Goal: Transaction & Acquisition: Purchase product/service

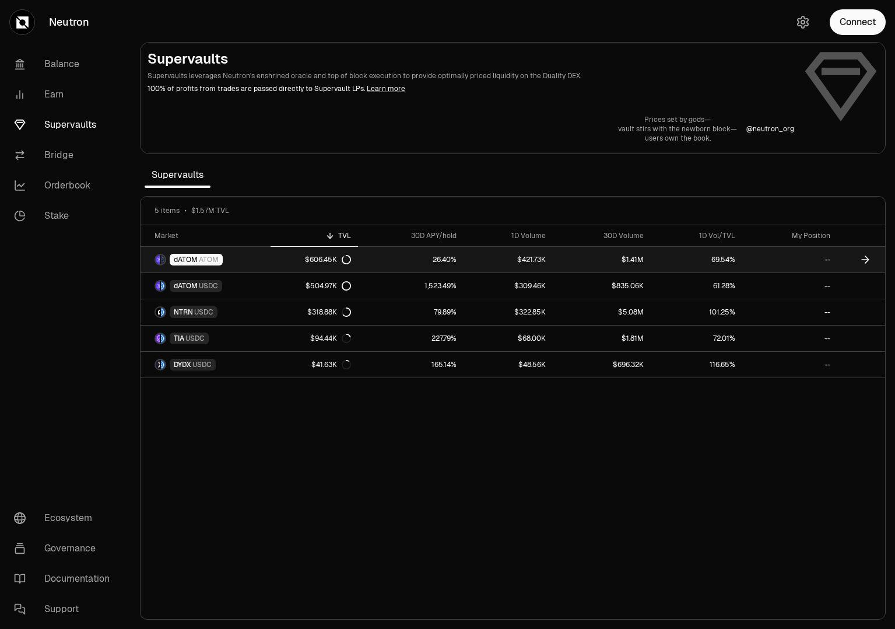
click at [190, 258] on span "dATOM" at bounding box center [186, 259] width 24 height 9
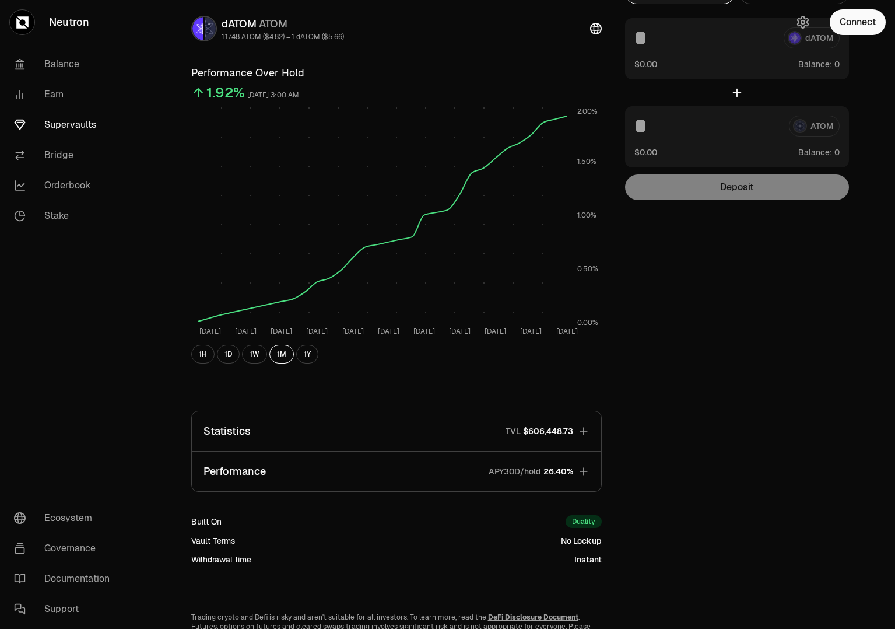
scroll to position [89, 0]
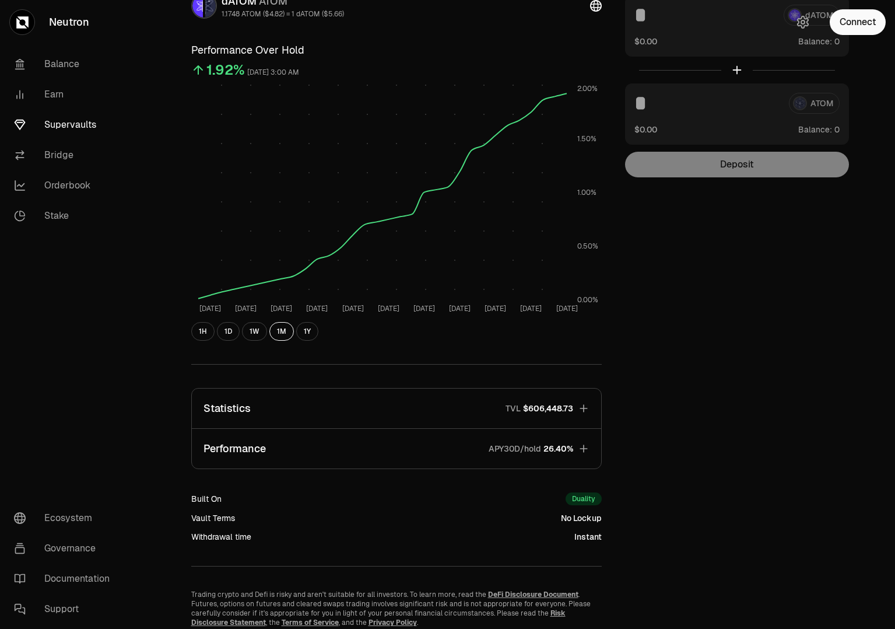
click at [590, 407] on button "Statistics TVL $606,448.73" at bounding box center [396, 408] width 409 height 40
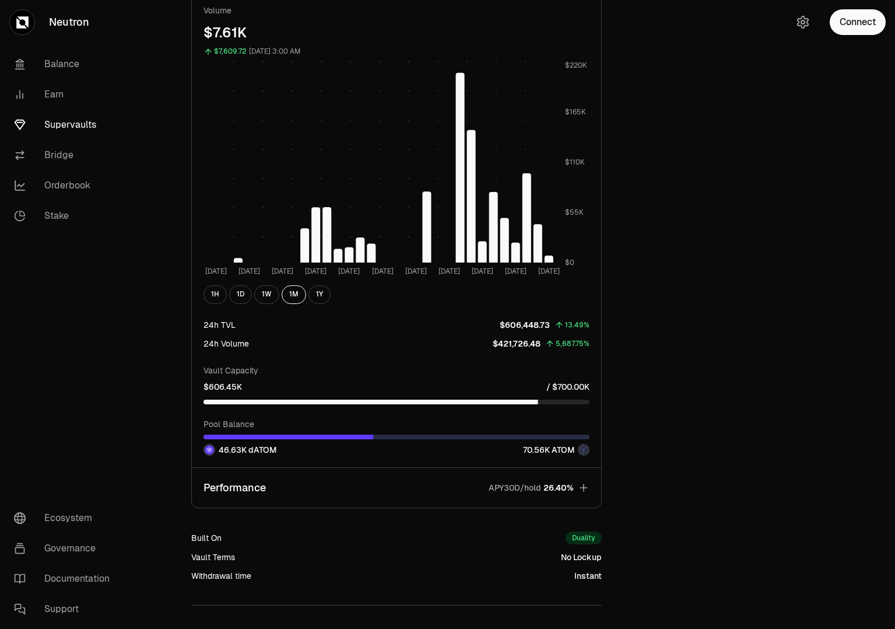
scroll to position [837, 0]
click at [588, 485] on icon "button" at bounding box center [584, 487] width 12 height 12
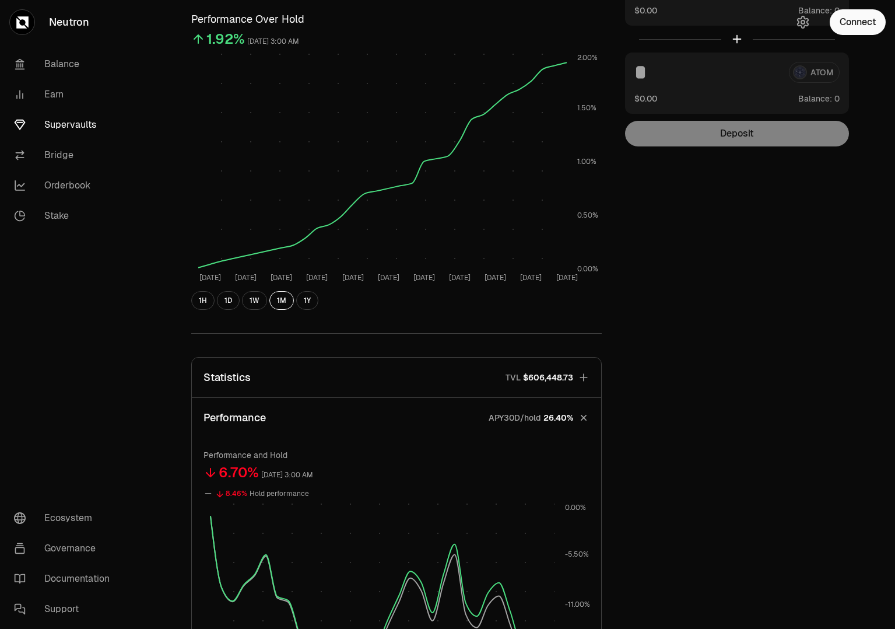
scroll to position [0, 0]
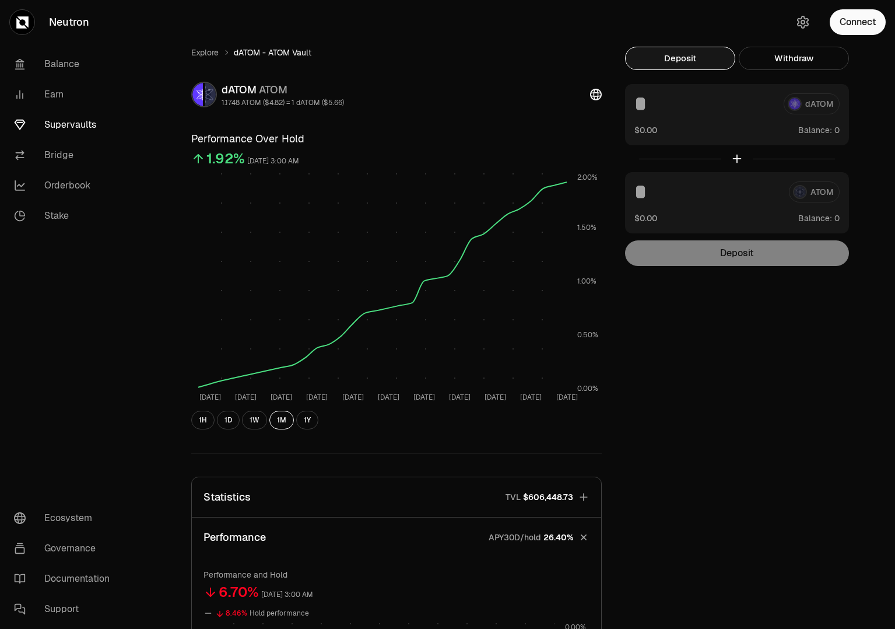
click at [580, 496] on icon "button" at bounding box center [584, 497] width 8 height 8
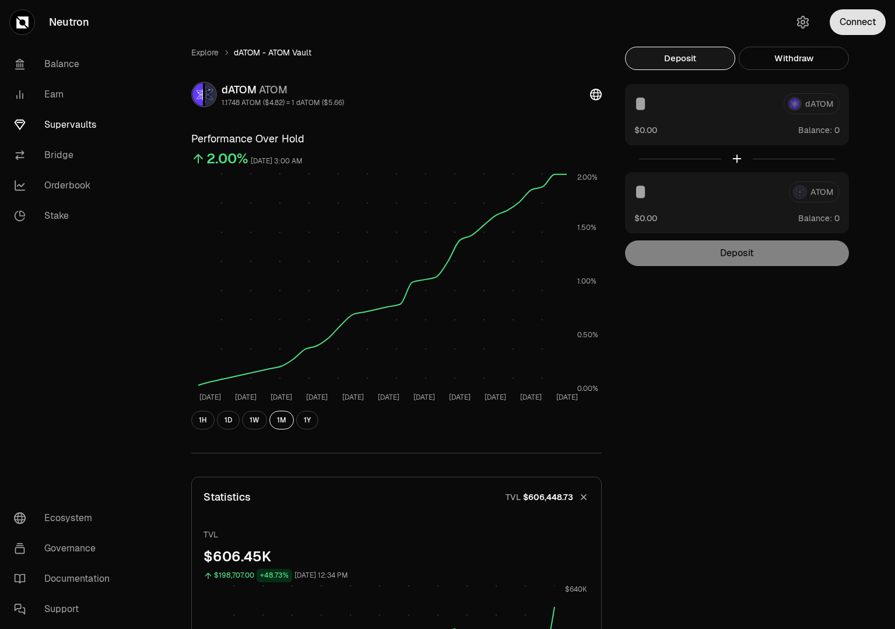
click at [855, 33] on button "Connect" at bounding box center [858, 22] width 56 height 26
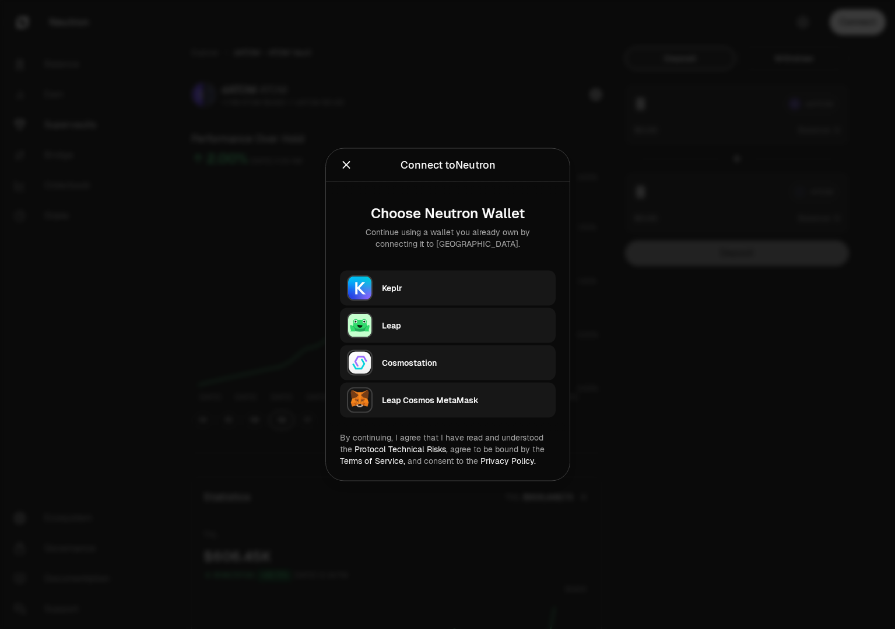
click at [429, 296] on div "Keplr" at bounding box center [465, 287] width 167 height 17
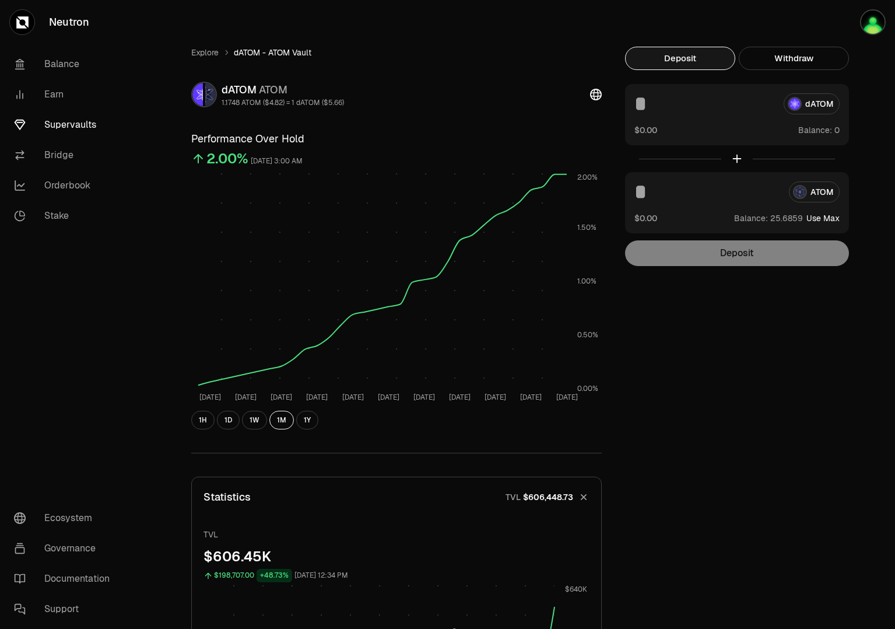
click at [712, 106] on input at bounding box center [705, 103] width 140 height 21
click at [824, 223] on div "Balance: Use Max" at bounding box center [787, 218] width 106 height 12
click at [824, 223] on button "Use Max" at bounding box center [823, 218] width 33 height 12
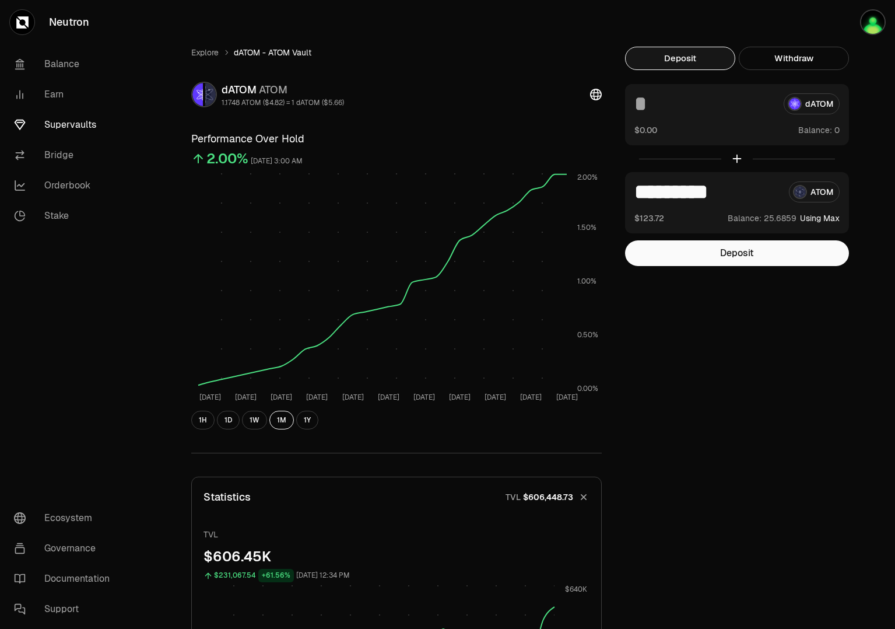
type input "*********"
click at [822, 217] on button "Using Max" at bounding box center [820, 218] width 40 height 12
click at [757, 261] on button "Deposit" at bounding box center [737, 253] width 224 height 26
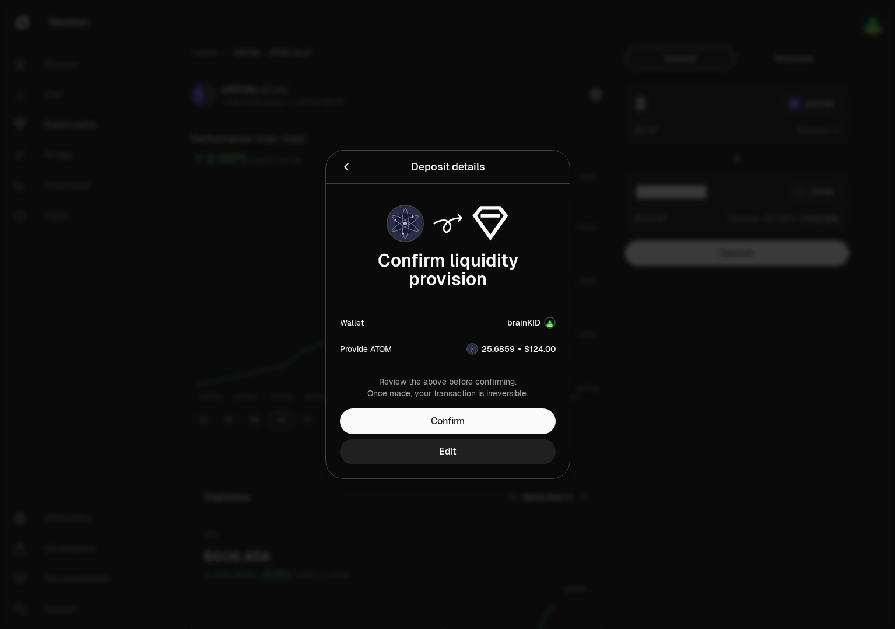
click at [487, 453] on button "Edit" at bounding box center [448, 452] width 216 height 26
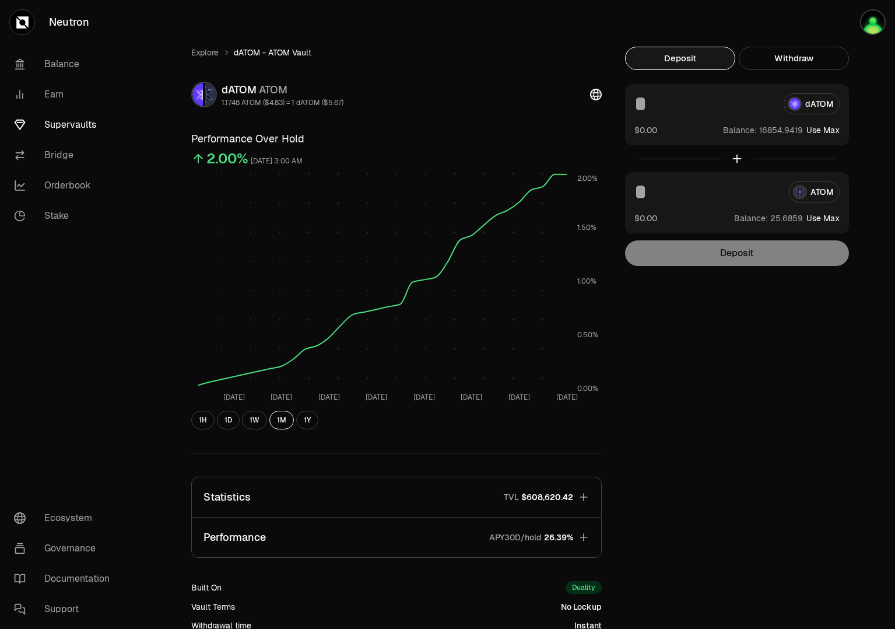
click at [817, 131] on button "Use Max" at bounding box center [823, 130] width 33 height 12
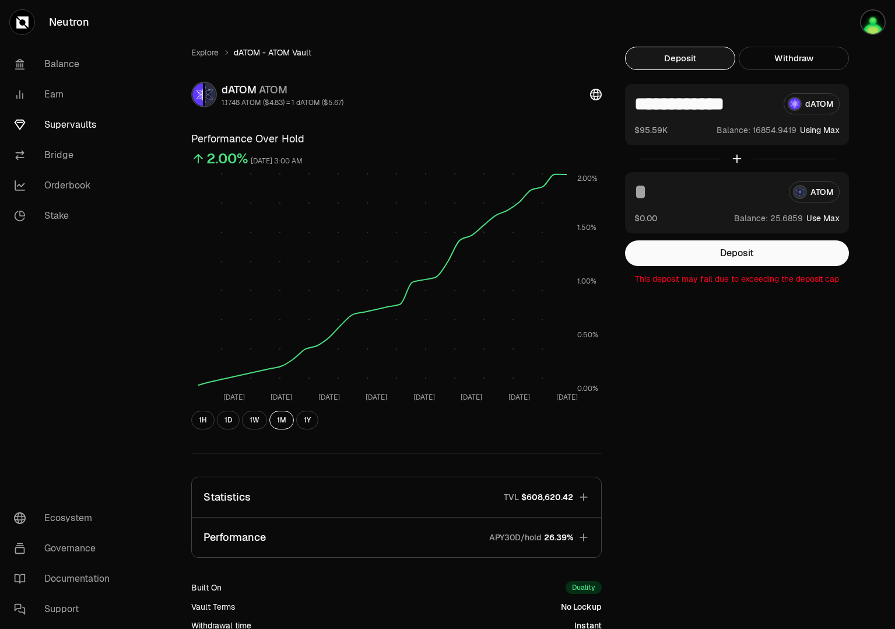
click at [817, 134] on button "Using Max" at bounding box center [820, 130] width 40 height 12
click at [736, 108] on input "**********" at bounding box center [705, 103] width 140 height 21
click at [754, 320] on div "Explore dATOM - ATOM Vault dATOM ATOM 1.1748 ATOM ($4.83) = 1 dATOM ($5.67) Per…" at bounding box center [513, 381] width 672 height 669
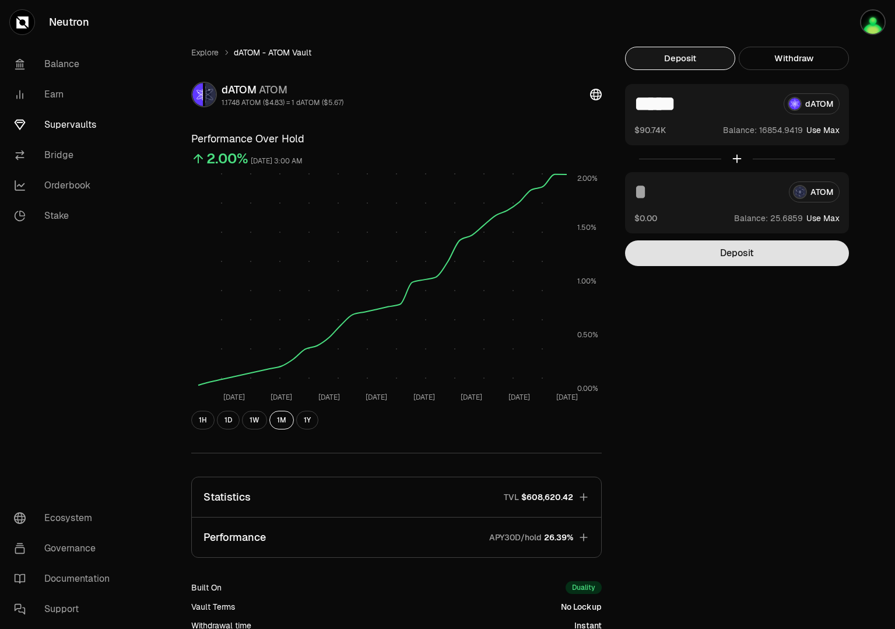
click at [745, 260] on button "Deposit" at bounding box center [737, 253] width 224 height 26
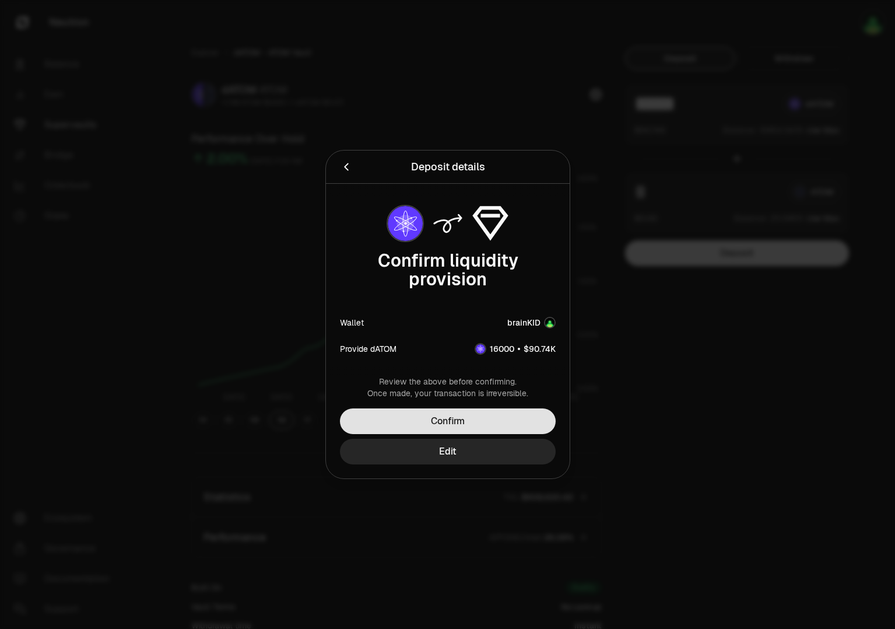
click at [473, 418] on button "Confirm" at bounding box center [448, 421] width 216 height 26
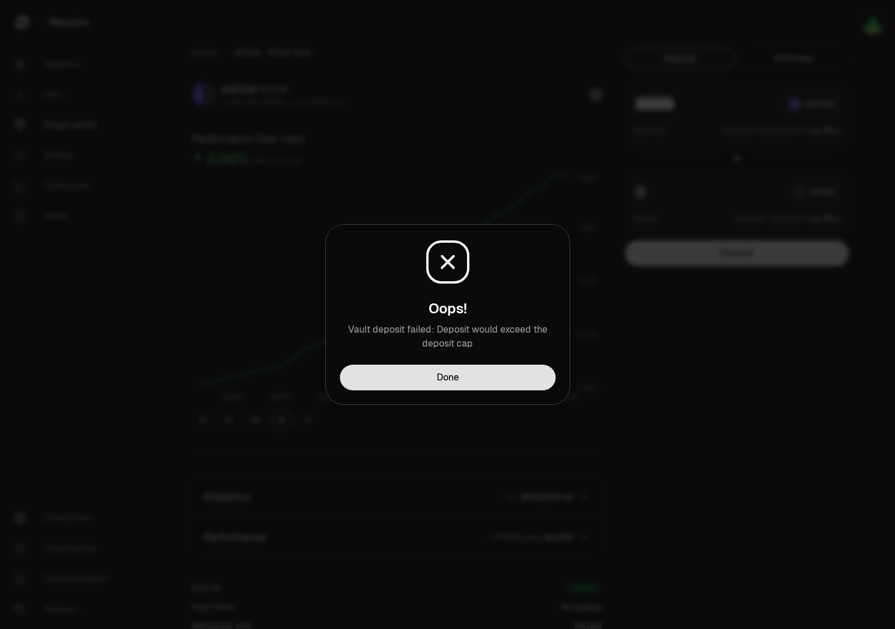
click at [479, 375] on button "Done" at bounding box center [448, 378] width 216 height 26
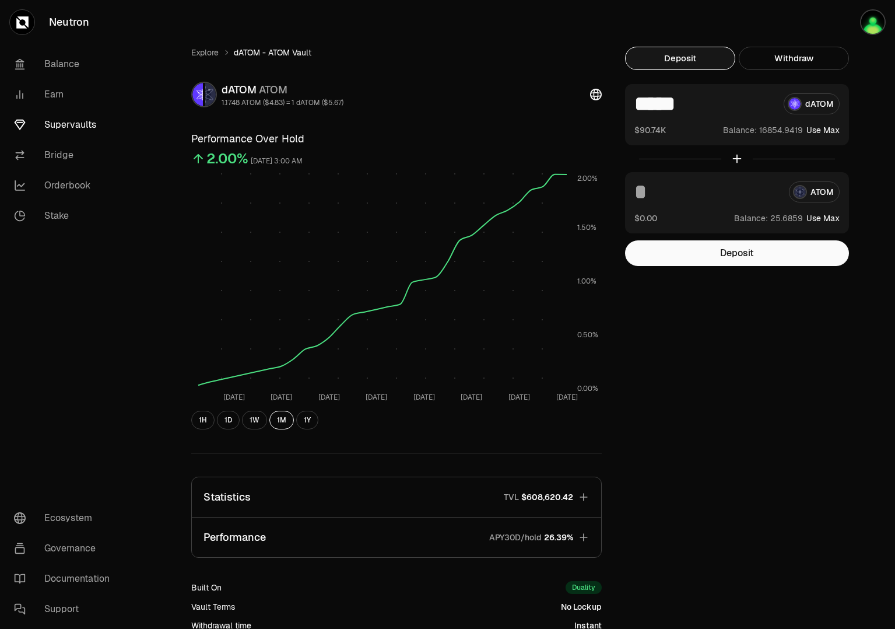
click at [692, 108] on input "*****" at bounding box center [705, 103] width 140 height 21
type input "*****"
click at [730, 255] on button "Deposit" at bounding box center [737, 253] width 224 height 26
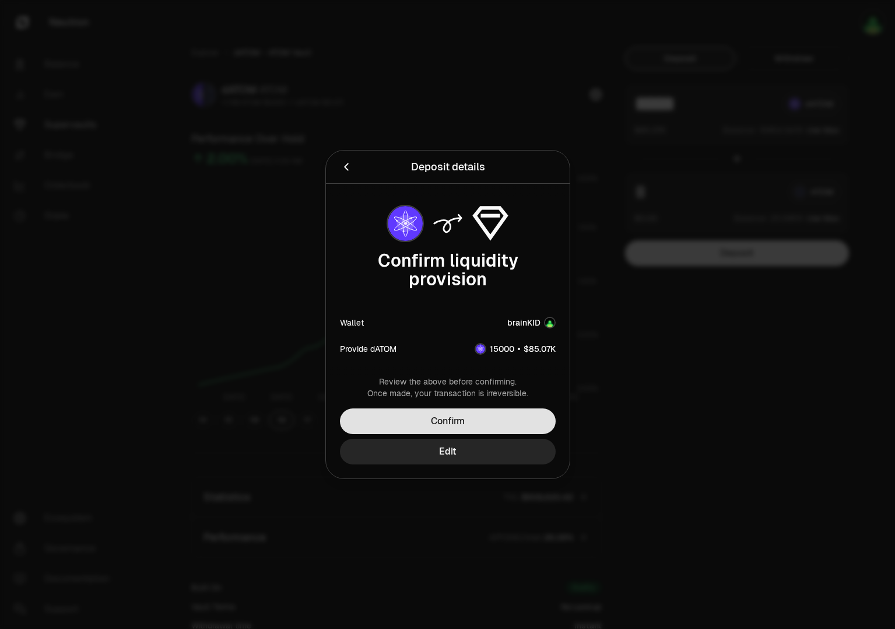
click at [471, 418] on button "Confirm" at bounding box center [448, 421] width 216 height 26
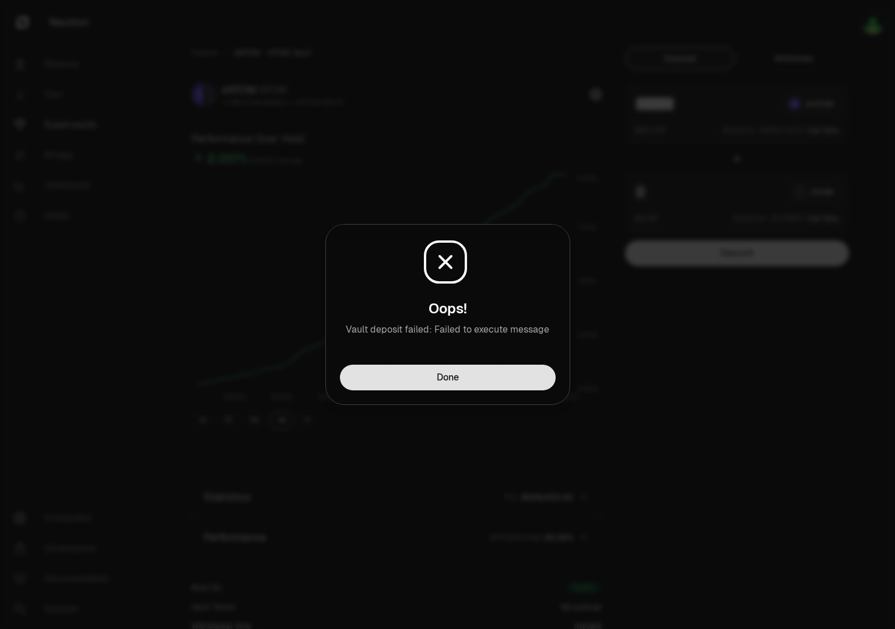
click at [484, 379] on button "Done" at bounding box center [448, 378] width 216 height 26
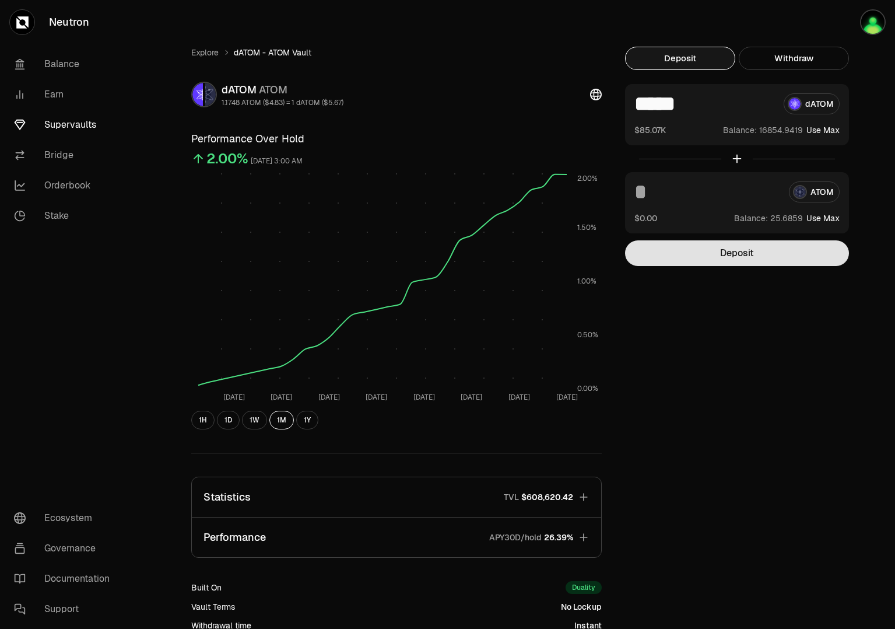
click at [723, 254] on button "Deposit" at bounding box center [737, 253] width 224 height 26
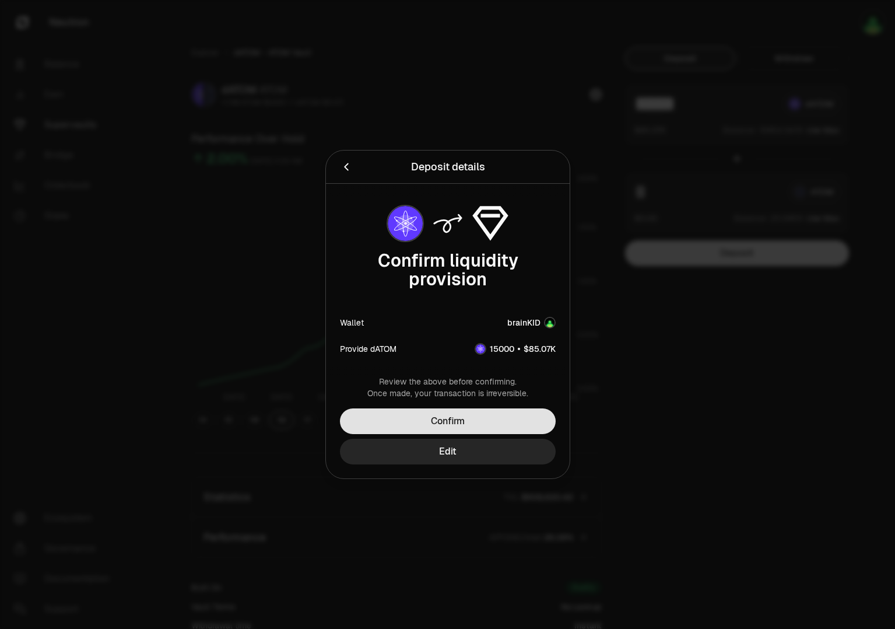
click at [450, 425] on button "Confirm" at bounding box center [448, 421] width 216 height 26
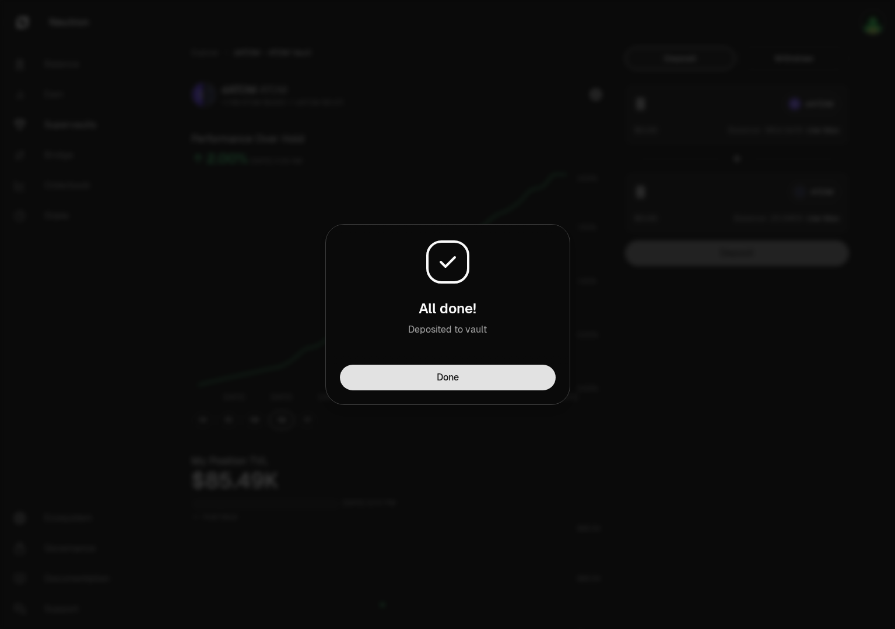
click at [438, 374] on button "Done" at bounding box center [448, 378] width 216 height 26
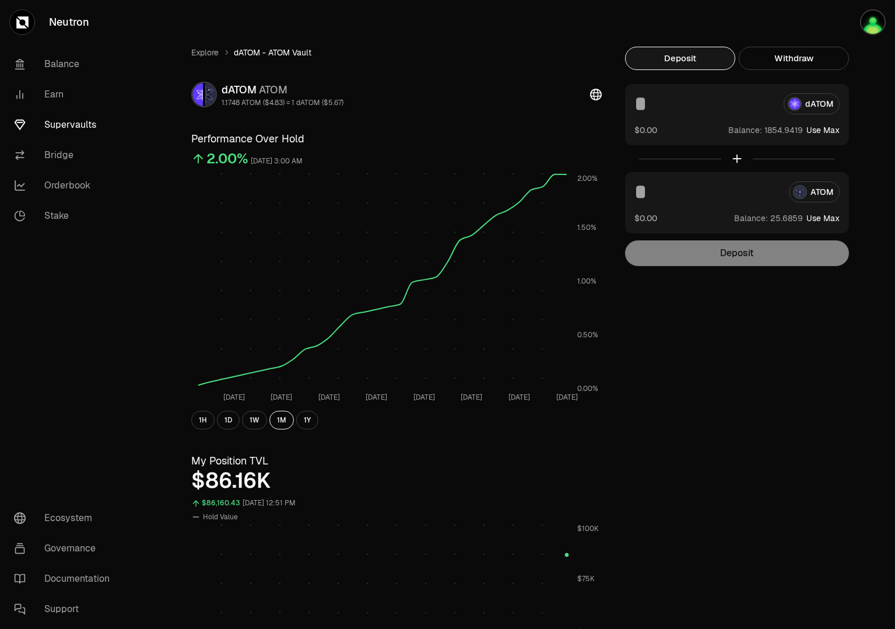
click at [59, 124] on link "Supervaults" at bounding box center [65, 125] width 121 height 30
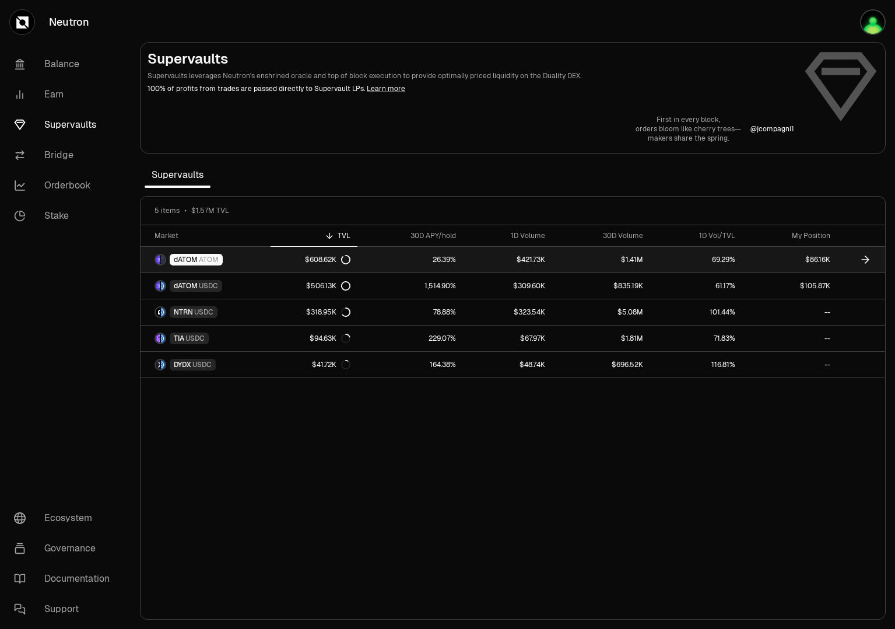
click at [423, 257] on link "26.39%" at bounding box center [411, 260] width 106 height 26
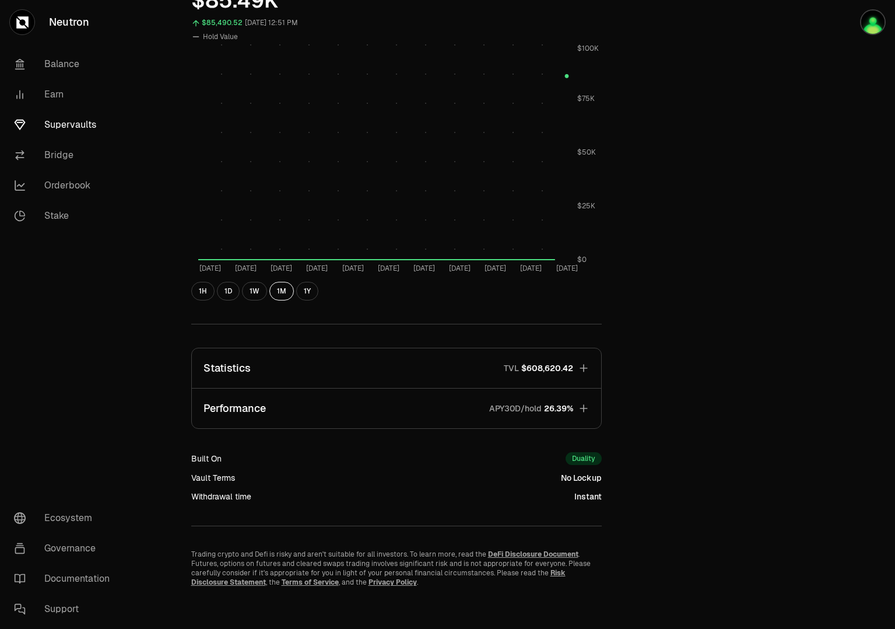
scroll to position [485, 0]
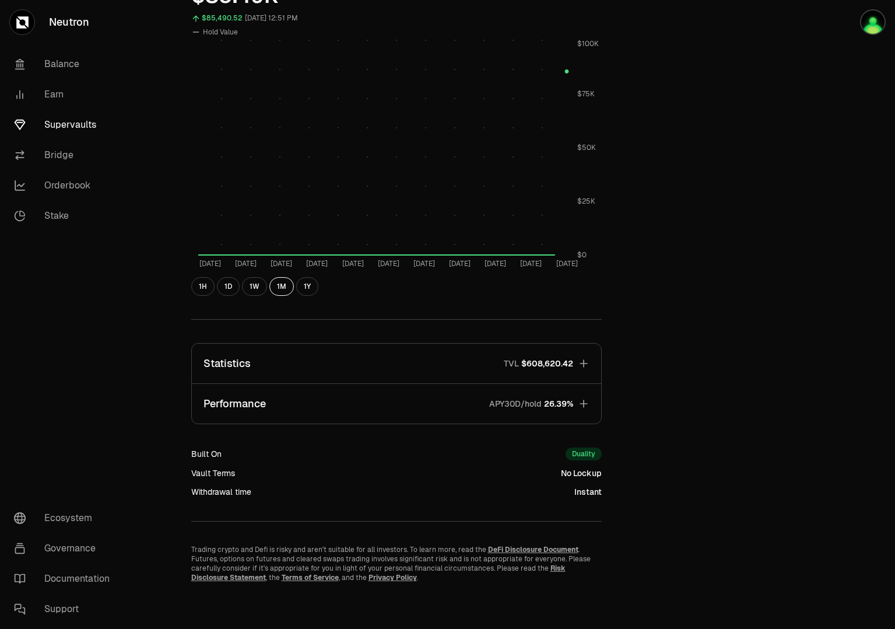
click at [562, 363] on span "$608,620.42" at bounding box center [547, 364] width 52 height 12
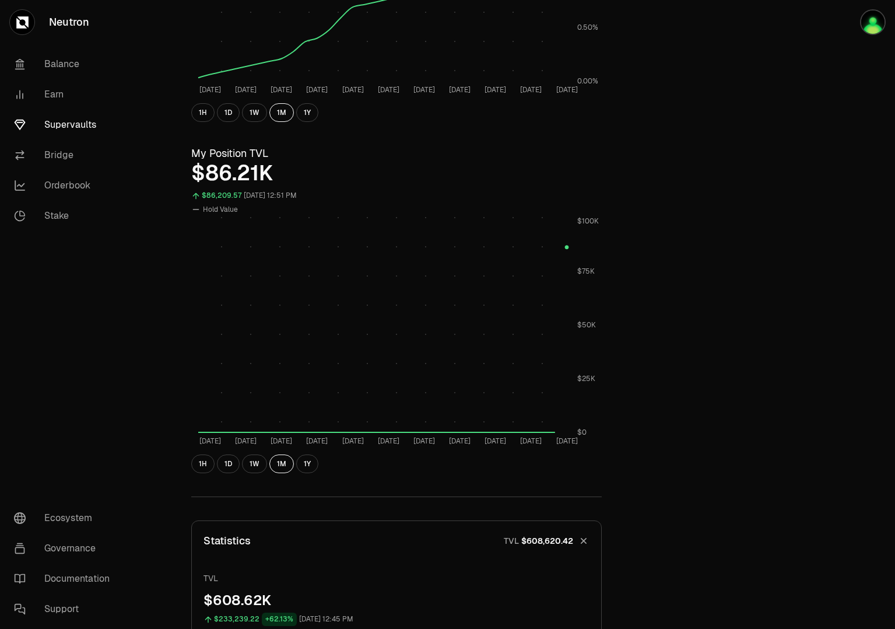
scroll to position [0, 0]
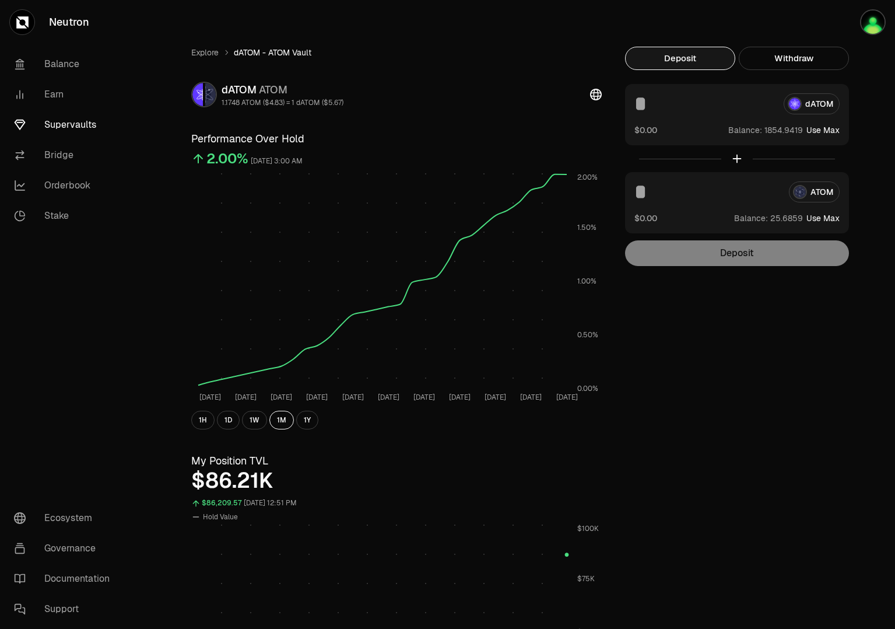
click at [784, 54] on button "Withdraw" at bounding box center [794, 58] width 110 height 23
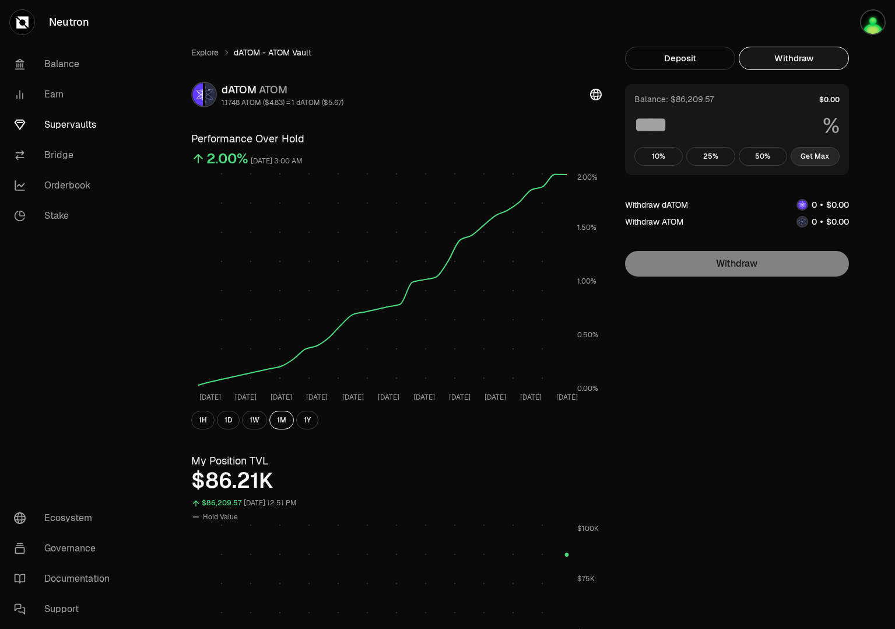
click at [816, 153] on button "Get Max" at bounding box center [815, 156] width 49 height 19
type input "***"
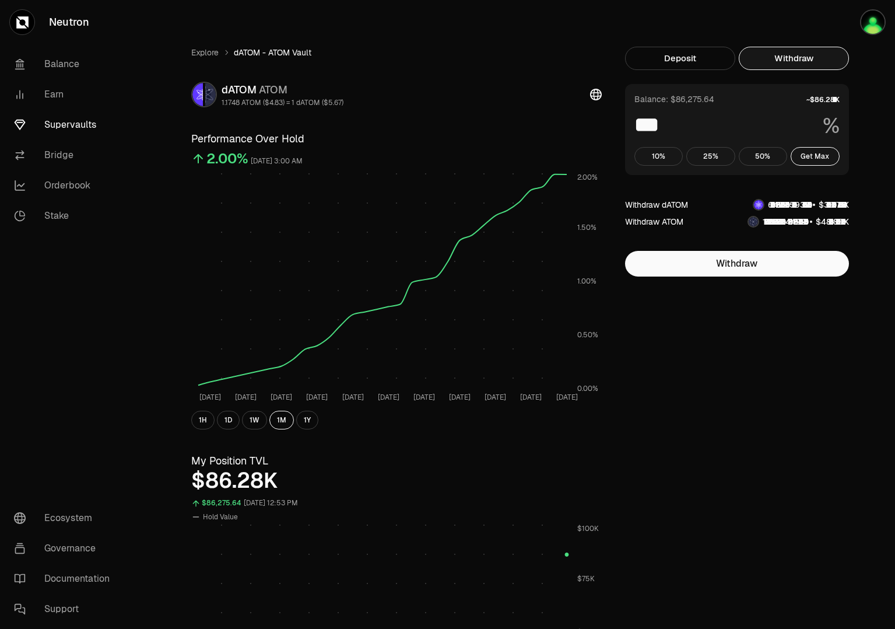
click at [62, 118] on link "Supervaults" at bounding box center [65, 125] width 121 height 30
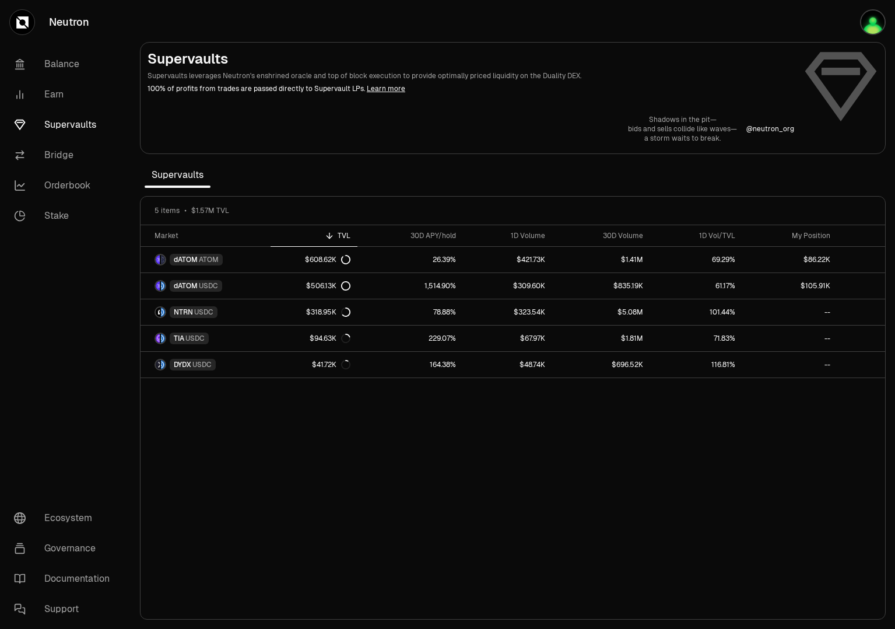
click at [283, 468] on div "Market TVL 30D APY/hold 1D Volume 30D Volume 1D Vol/TVL My Position dATOM ATOM …" at bounding box center [513, 422] width 745 height 394
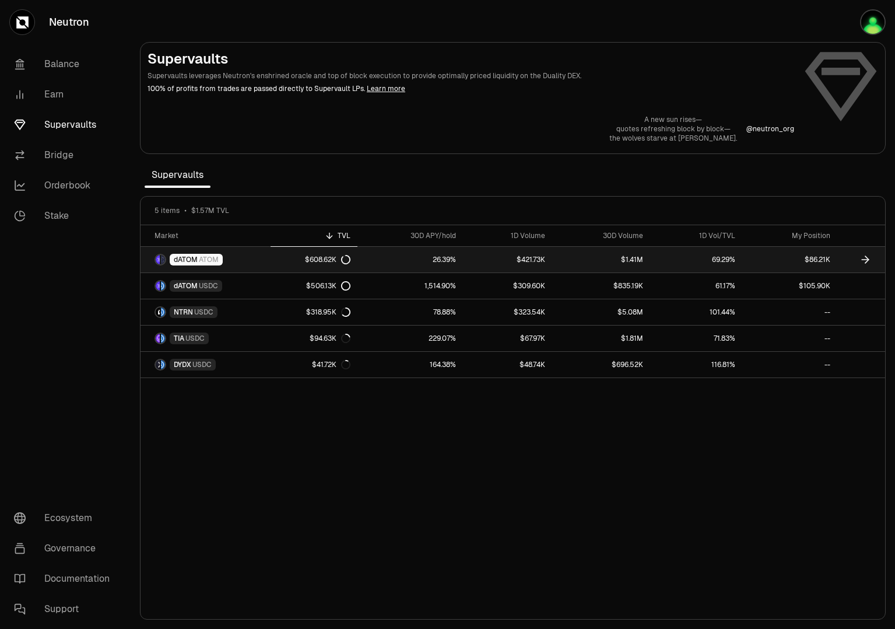
click at [303, 260] on link "$608.62K" at bounding box center [314, 260] width 87 height 26
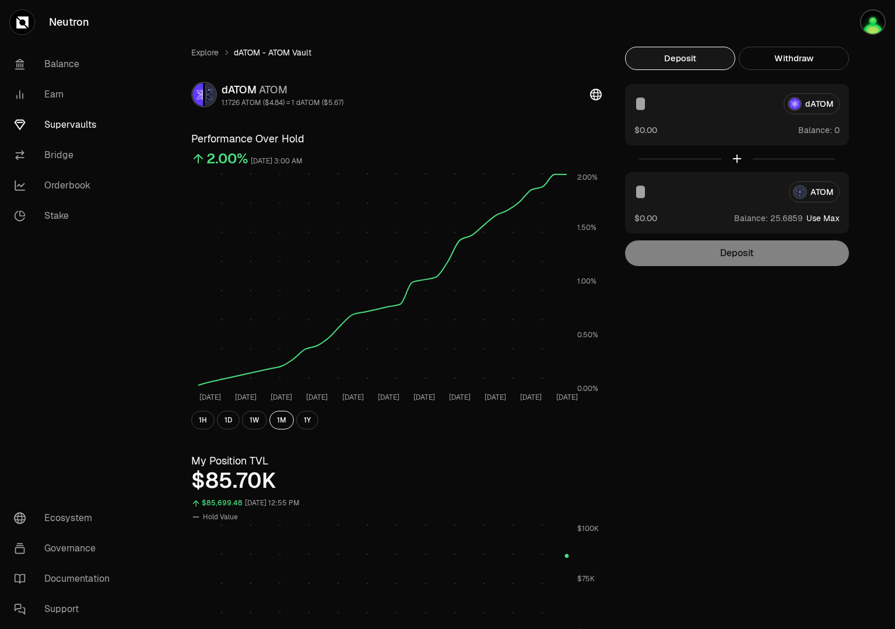
click at [643, 108] on input at bounding box center [705, 103] width 140 height 21
type input "****"
click at [785, 366] on div "Explore dATOM - ATOM Vault dATOM ATOM 1.1726 ATOM ($4.84) = 1 dATOM ($5.67) Per…" at bounding box center [513, 557] width 672 height 1020
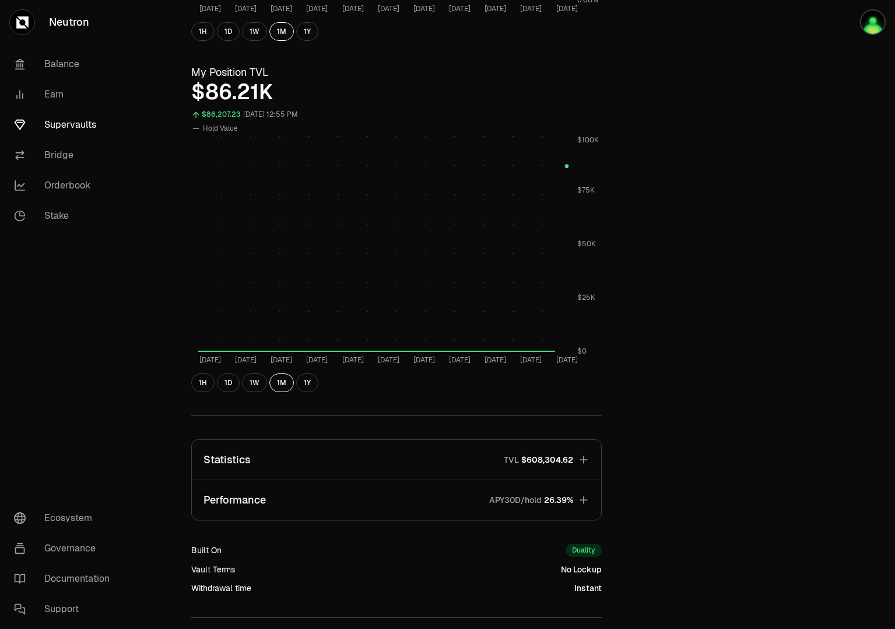
scroll to position [485, 0]
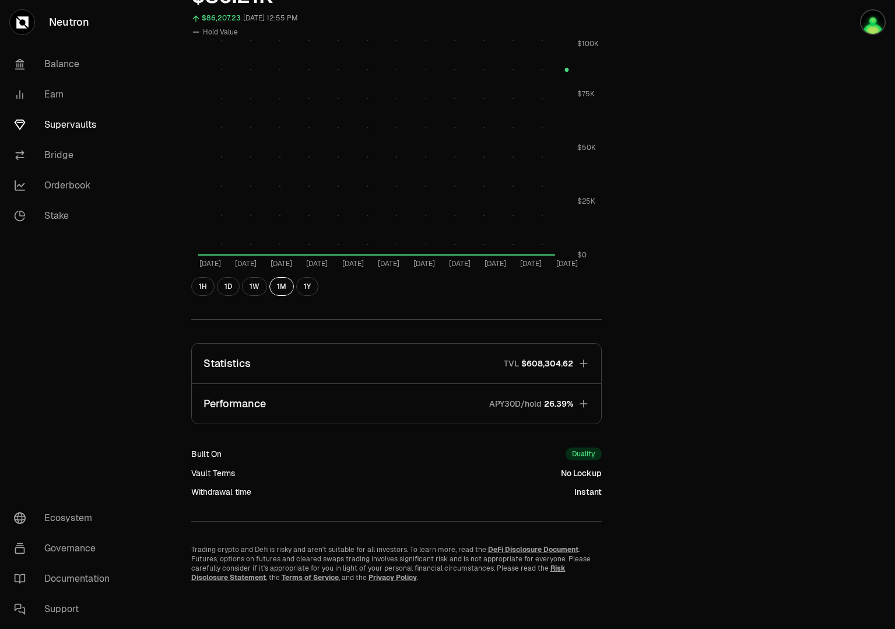
click at [567, 362] on span "$608,304.62" at bounding box center [547, 364] width 52 height 12
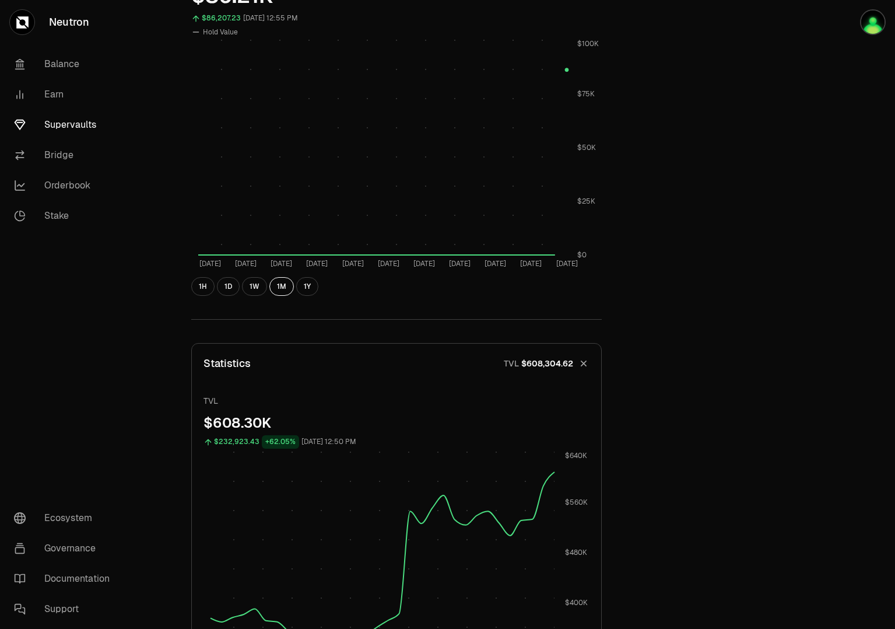
click at [584, 363] on icon "button" at bounding box center [583, 363] width 11 height 11
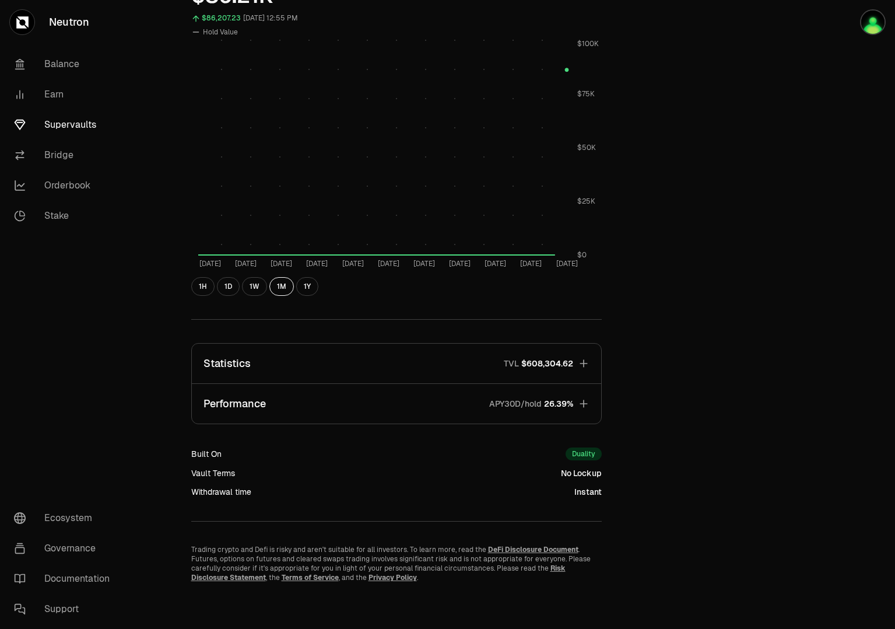
click at [584, 363] on icon "button" at bounding box center [584, 363] width 8 height 8
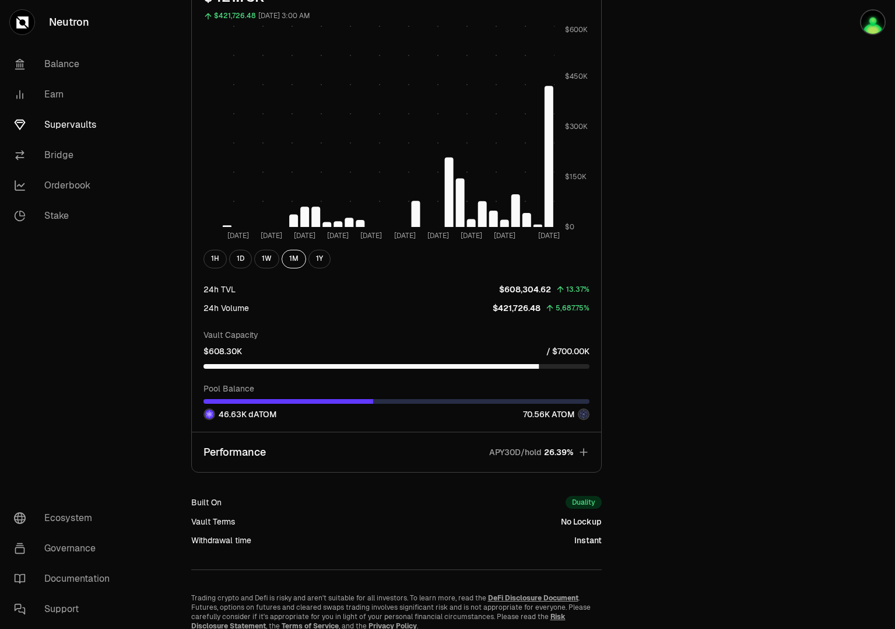
scroll to position [1229, 0]
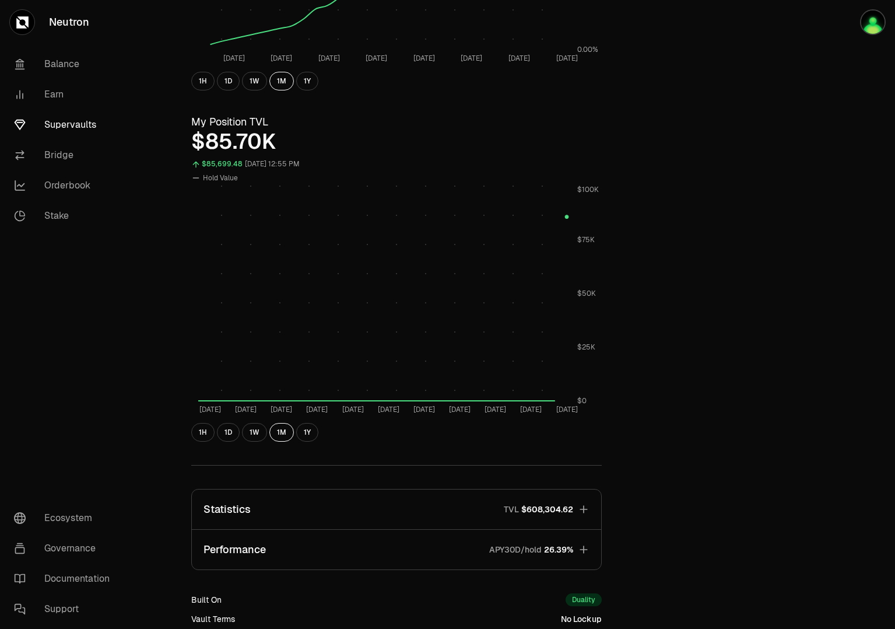
scroll to position [485, 0]
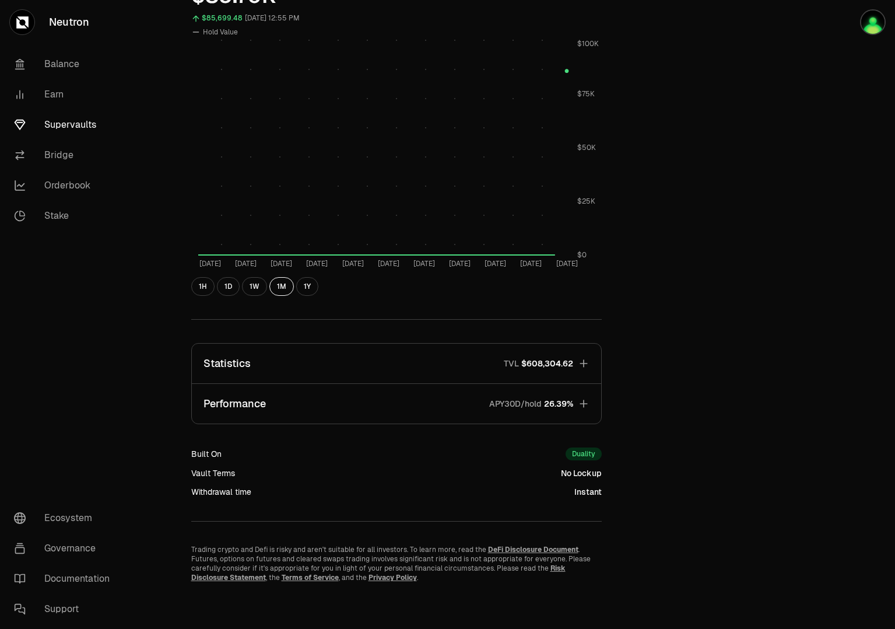
click at [552, 360] on span "$608,304.62" at bounding box center [547, 364] width 52 height 12
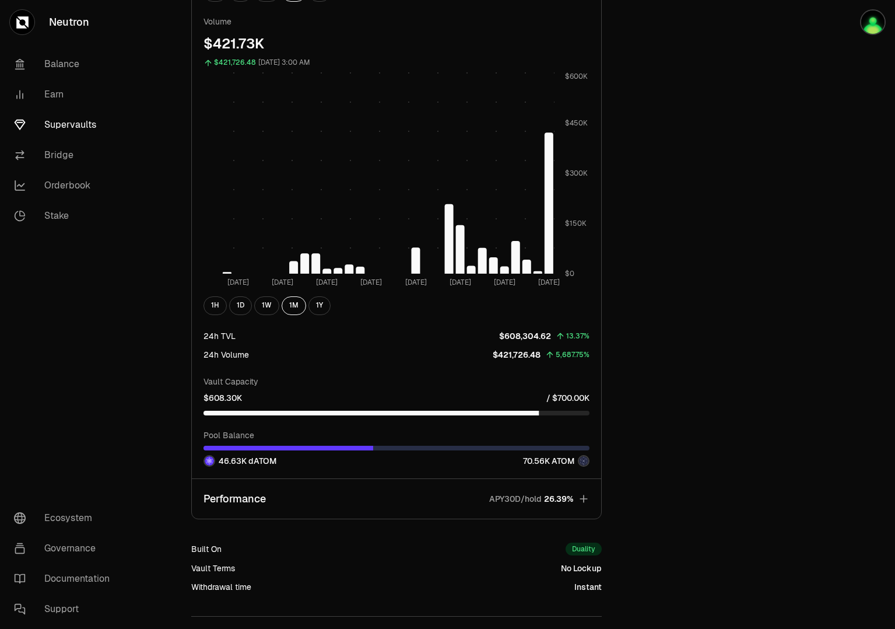
scroll to position [1272, 0]
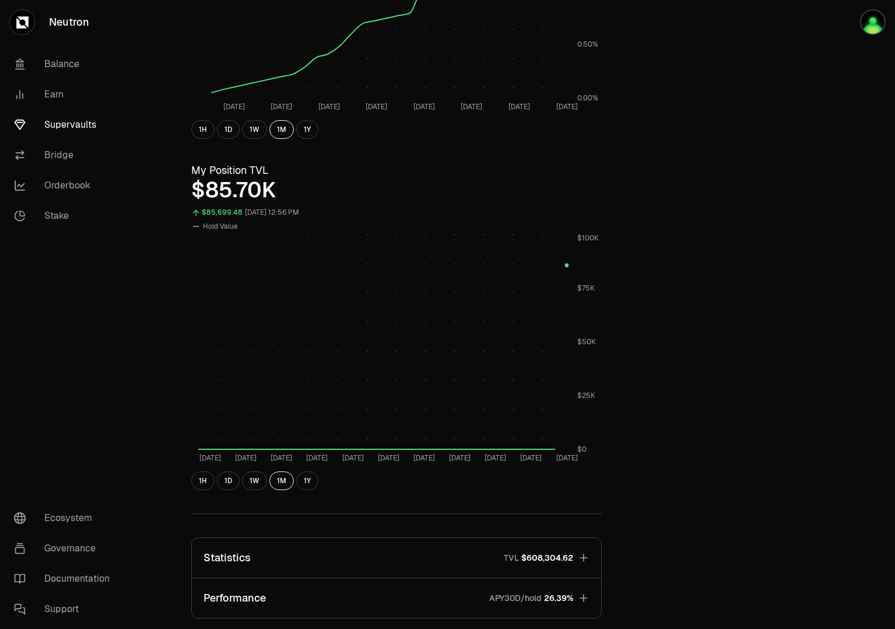
scroll to position [485, 0]
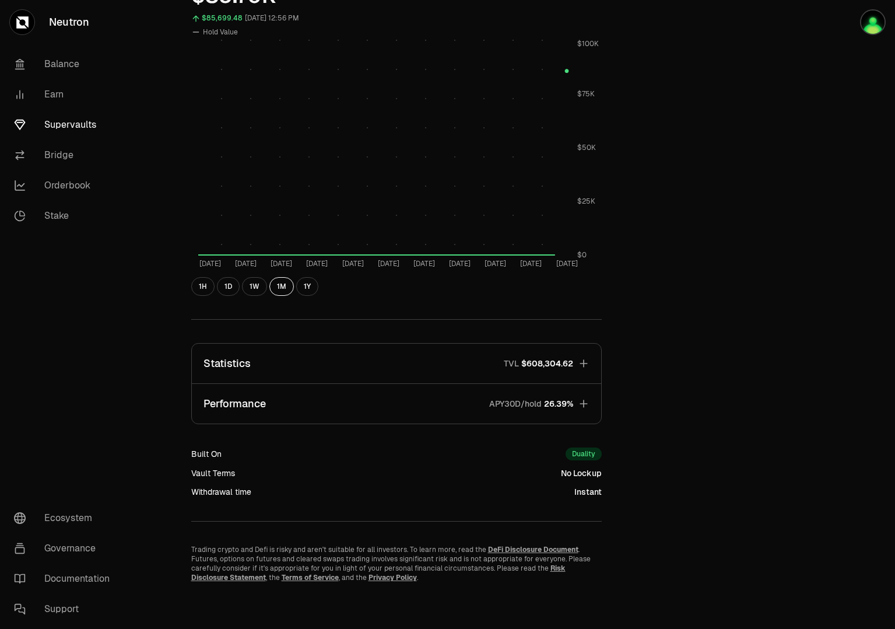
click at [555, 366] on span "$608,304.62" at bounding box center [547, 364] width 52 height 12
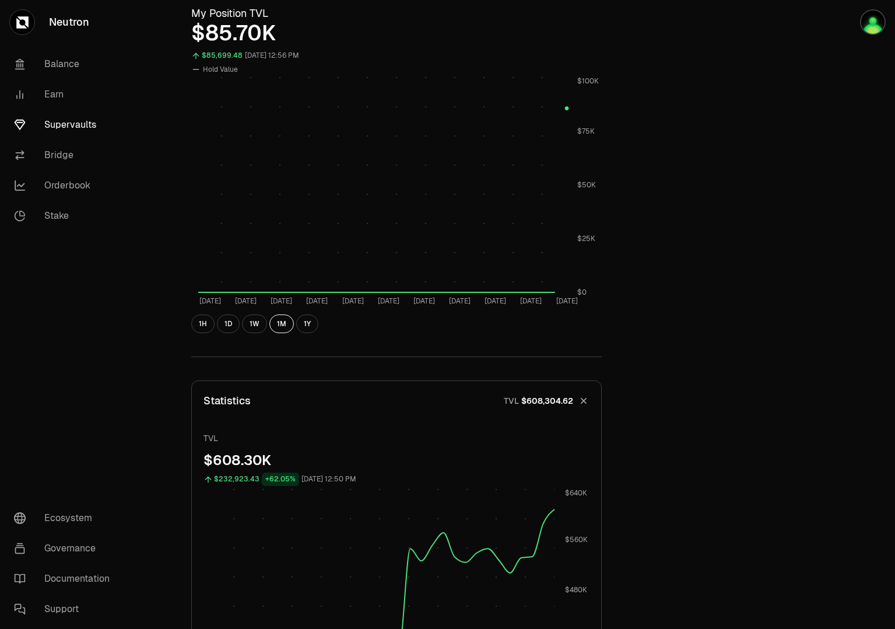
scroll to position [0, 0]
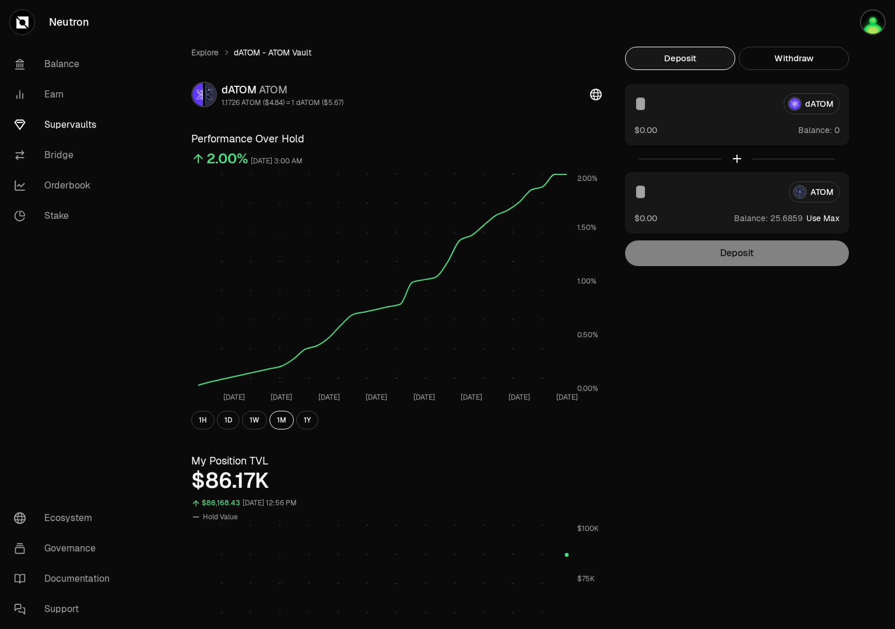
click at [709, 100] on input at bounding box center [705, 103] width 140 height 21
click at [685, 107] on input at bounding box center [705, 103] width 140 height 21
click at [822, 129] on button "Use Max" at bounding box center [823, 130] width 33 height 12
type input "****"
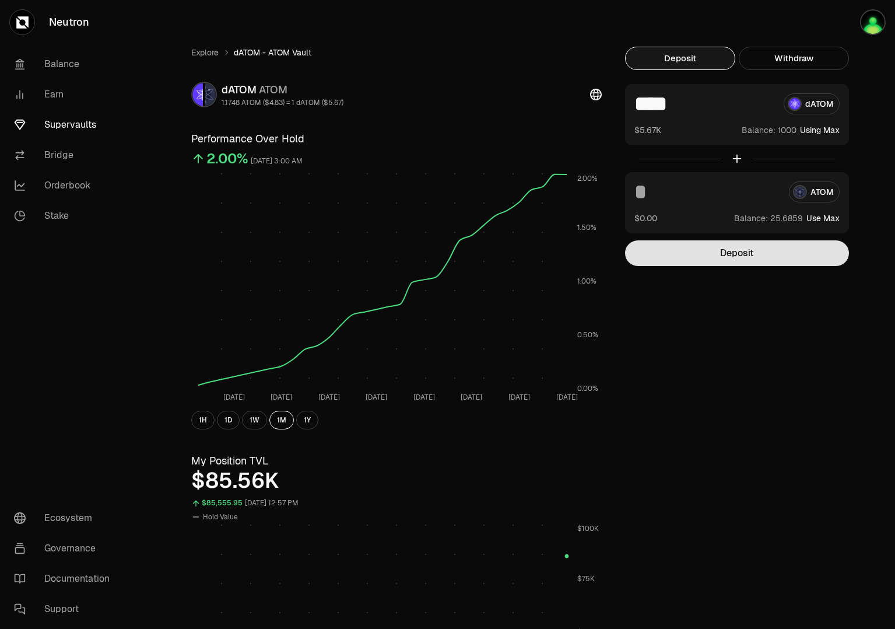
click at [759, 253] on button "Deposit" at bounding box center [737, 253] width 224 height 26
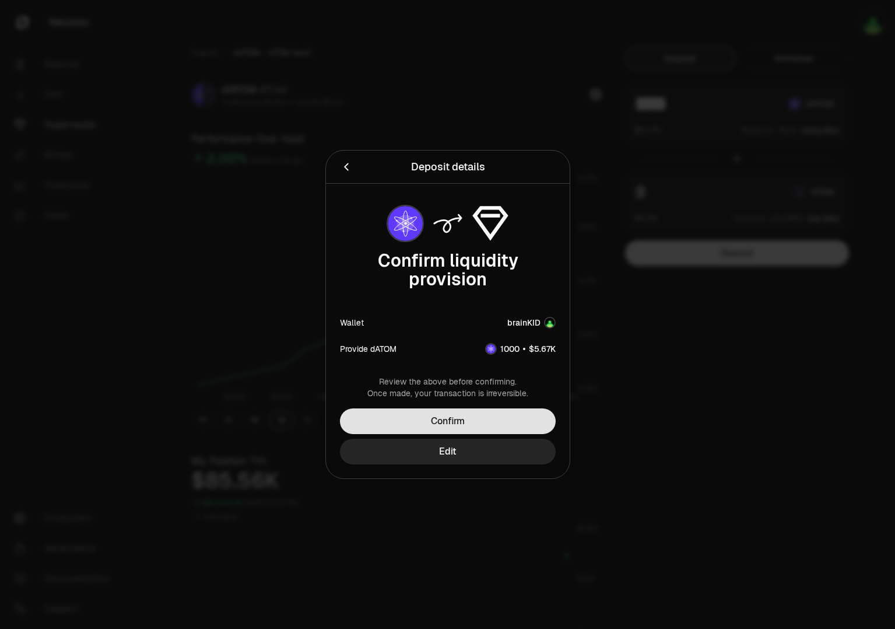
click at [449, 420] on button "Confirm" at bounding box center [448, 421] width 216 height 26
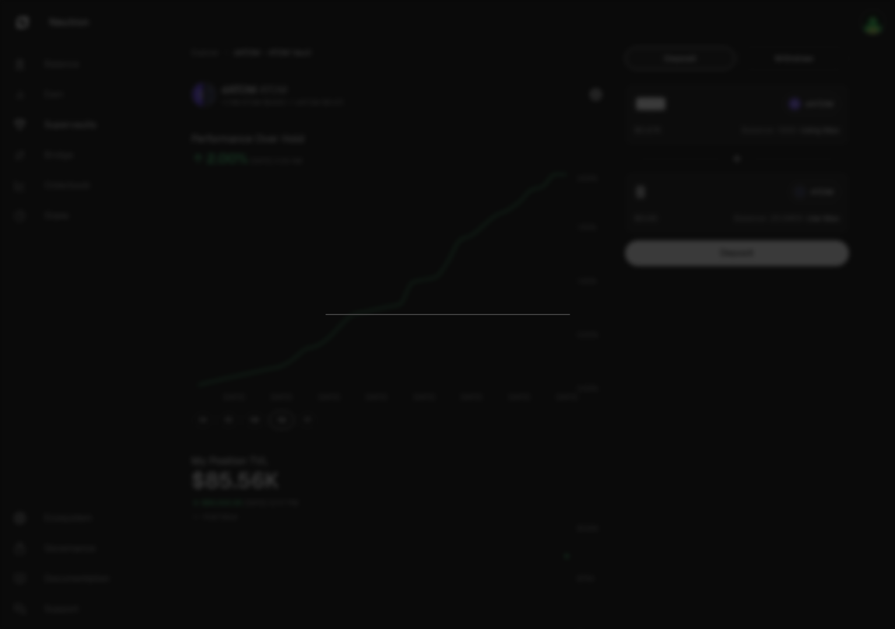
click at [621, 401] on div at bounding box center [447, 314] width 895 height 629
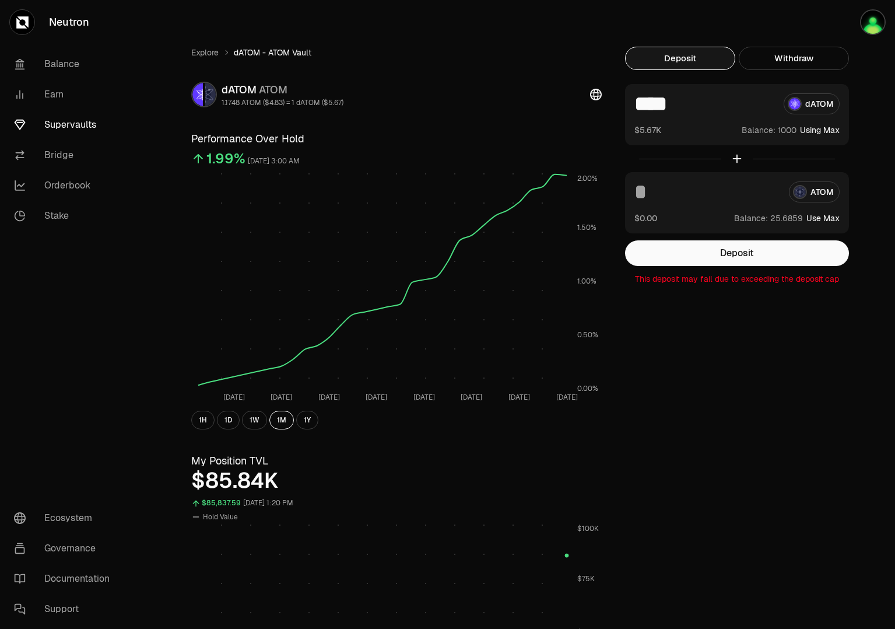
click at [67, 131] on link "Supervaults" at bounding box center [65, 125] width 121 height 30
